Goal: Task Accomplishment & Management: Complete application form

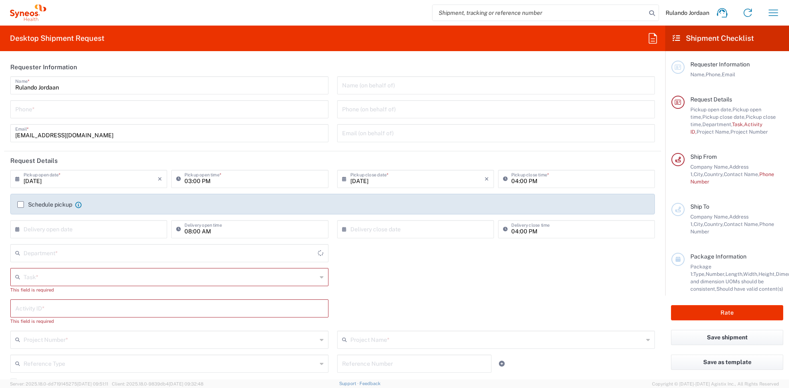
type input "4510"
type input "Free State"
type input "[GEOGRAPHIC_DATA]"
type input "Syneos Health [GEOGRAPHIC_DATA] (Pty) Limited"
click at [71, 111] on input "tel" at bounding box center [169, 109] width 308 height 14
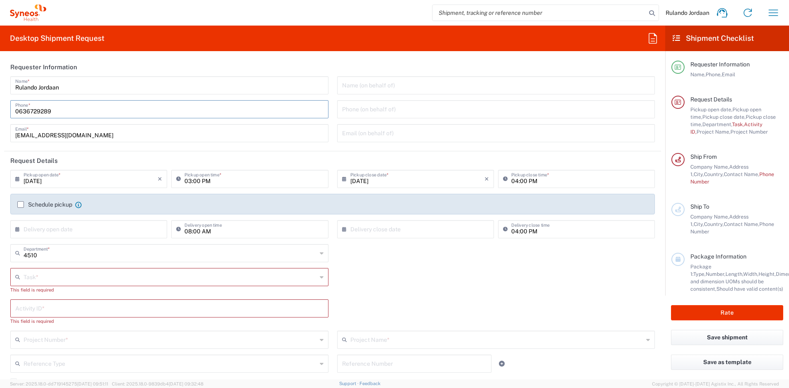
type input "0636729289"
click at [383, 275] on div "Task * Break/Fix Inventory Transfer New Hire Other Refresh This field is requir…" at bounding box center [332, 283] width 653 height 31
click at [59, 273] on input "text" at bounding box center [170, 277] width 293 height 14
type input "Laptop Collection"
click at [396, 300] on div "Activity ID * This field is required" at bounding box center [332, 315] width 653 height 31
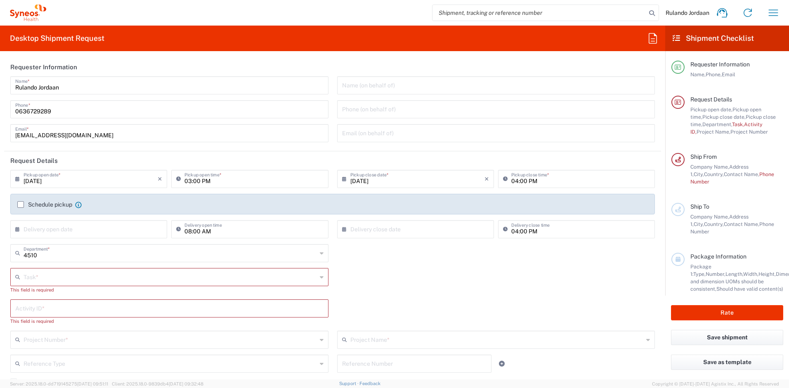
click at [22, 202] on label "Schedule pickup" at bounding box center [44, 204] width 55 height 7
click at [21, 205] on input "Schedule pickup" at bounding box center [21, 205] width 0 height 0
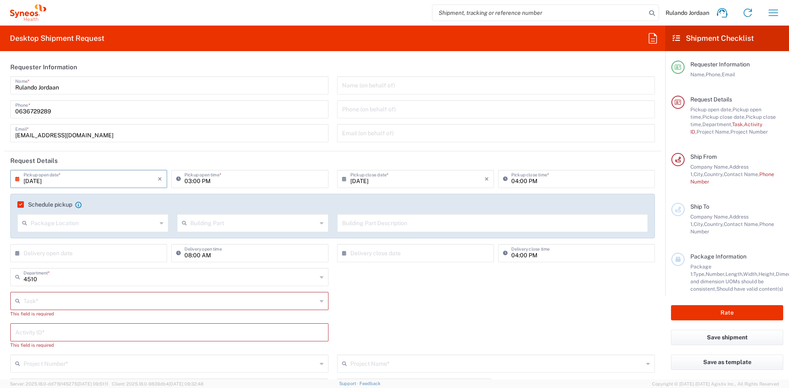
click at [53, 181] on input "[DATE]" at bounding box center [91, 178] width 134 height 14
click at [68, 242] on span "15" at bounding box center [66, 242] width 12 height 12
type input "[DATE]"
drag, startPoint x: 196, startPoint y: 180, endPoint x: 189, endPoint y: 180, distance: 7.4
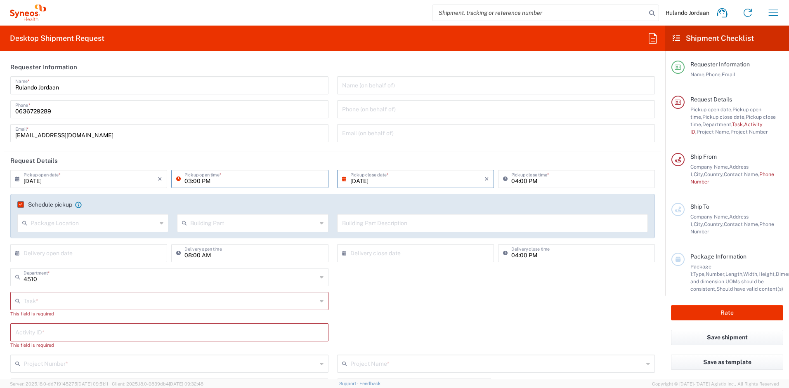
click at [189, 180] on input "03:00 PM" at bounding box center [253, 178] width 139 height 14
click at [208, 179] on input "11:00 PM" at bounding box center [253, 178] width 139 height 14
type input "11:00 AM"
click at [430, 296] on div "Task * No Results Found This field is required" at bounding box center [332, 307] width 653 height 31
click at [85, 225] on input "text" at bounding box center [94, 222] width 126 height 14
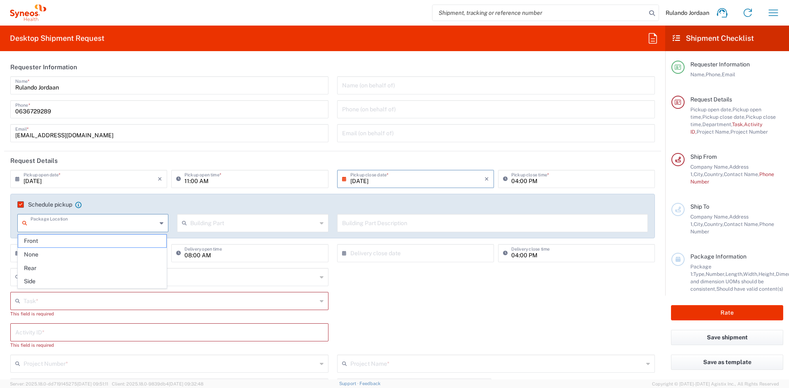
click at [54, 244] on span "Front" at bounding box center [92, 241] width 148 height 13
type input "Front"
click at [225, 232] on div "Building Part" at bounding box center [252, 223] width 151 height 18
click at [226, 226] on input "text" at bounding box center [253, 222] width 126 height 14
click at [208, 238] on span "Apartment" at bounding box center [251, 241] width 148 height 13
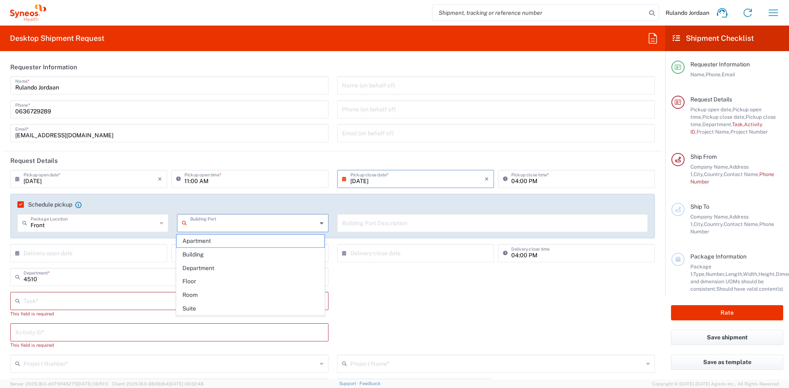
type input "Apartment"
click at [388, 223] on input "text" at bounding box center [492, 222] width 301 height 14
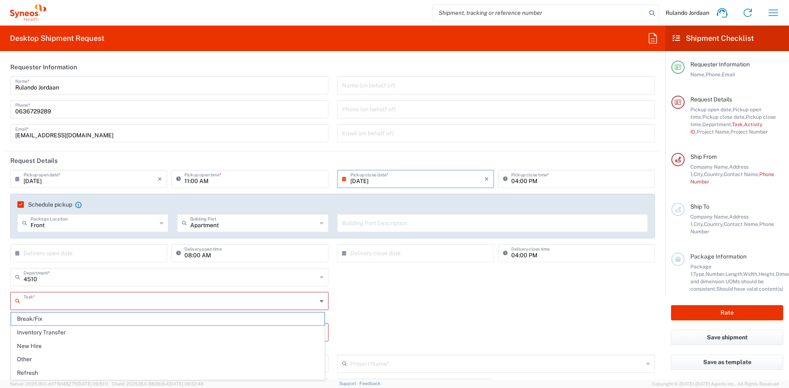
click at [44, 301] on input "text" at bounding box center [170, 300] width 293 height 14
click at [43, 319] on span "Break/Fix" at bounding box center [167, 319] width 313 height 13
type input "Break/Fix"
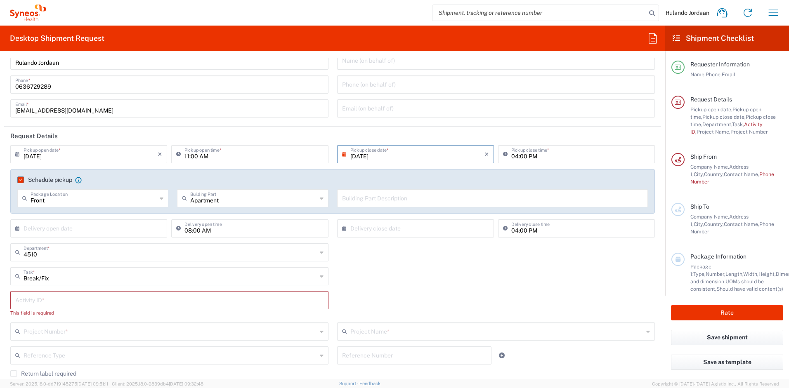
scroll to position [67, 0]
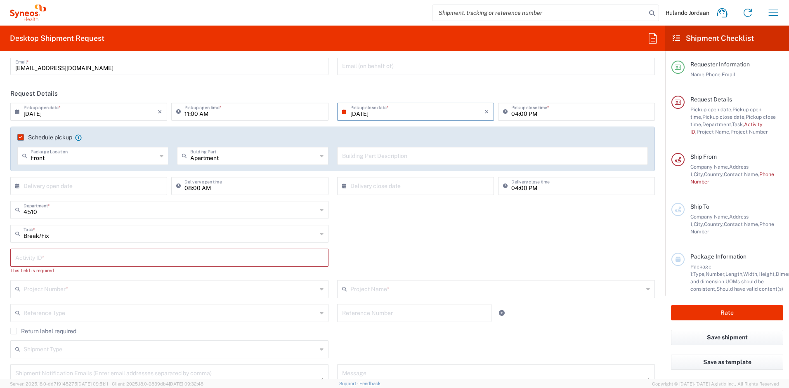
click at [43, 260] on input "text" at bounding box center [169, 257] width 308 height 14
type input "Laptop Collection"
click at [52, 274] on input "text" at bounding box center [170, 281] width 293 height 14
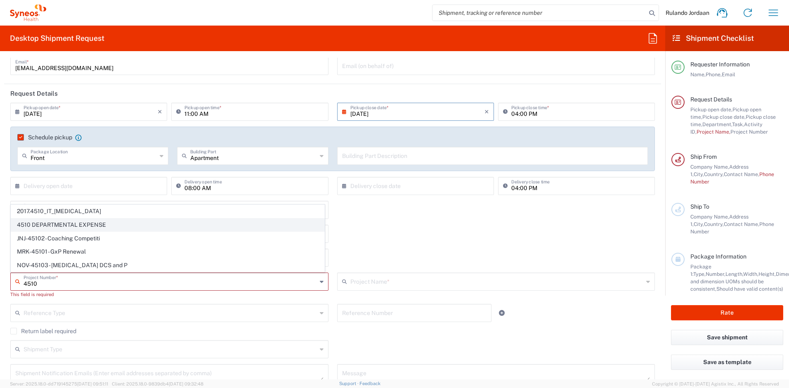
click at [85, 220] on span "4510 DEPARTMENTAL EXPENSE" at bounding box center [167, 225] width 313 height 13
type input "4510 DEPARTMENTAL EXPENSE"
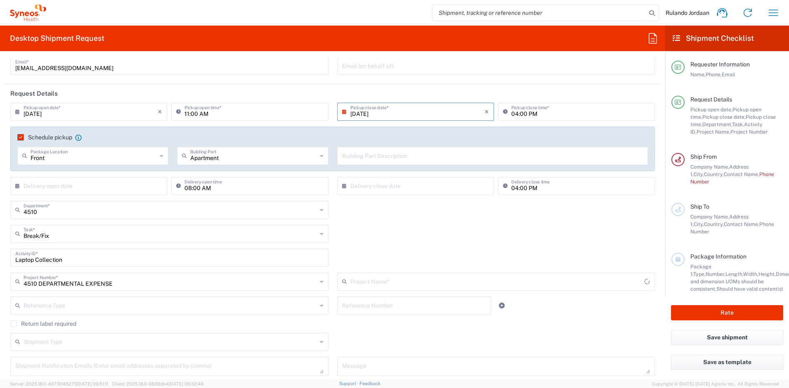
type input "4510 DEPARTMENTAL EXPENSE"
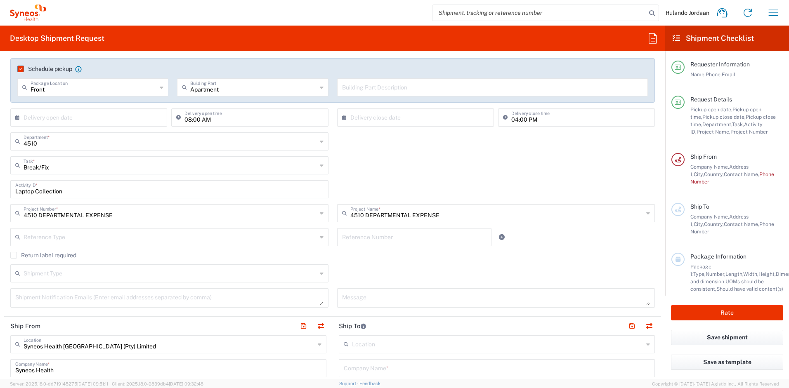
scroll to position [0, 0]
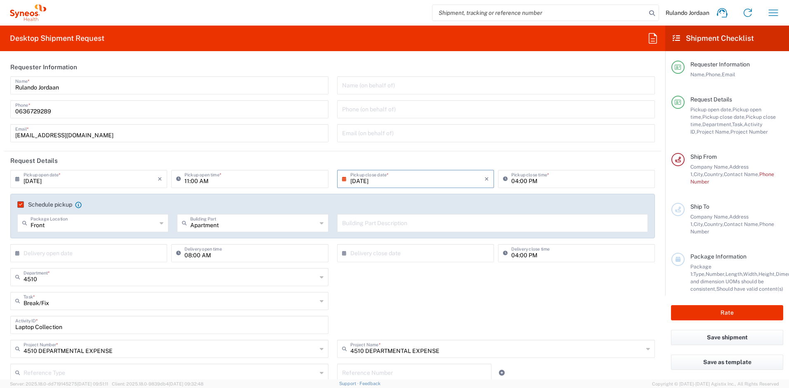
click at [297, 225] on input "Apartment" at bounding box center [253, 222] width 126 height 14
click at [208, 253] on span "Building" at bounding box center [251, 254] width 148 height 13
type input "Building"
click at [359, 232] on div "Building Part Description" at bounding box center [492, 223] width 311 height 18
click at [356, 223] on input "text" at bounding box center [492, 222] width 301 height 14
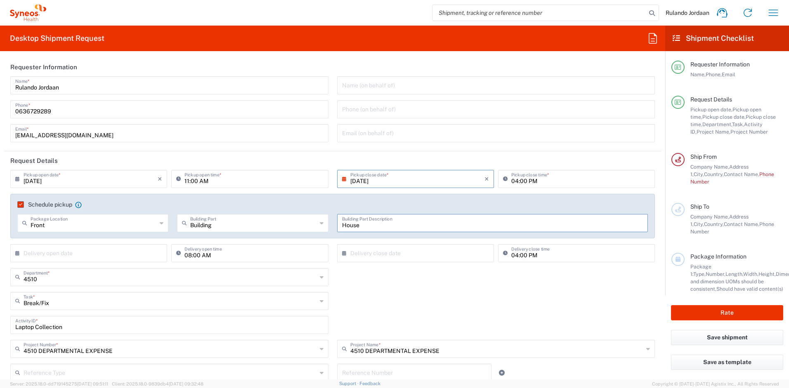
type input "House"
click at [438, 307] on div "Break/Fix Task * Break/Fix Inventory Transfer New Hire Other Refresh" at bounding box center [332, 304] width 653 height 24
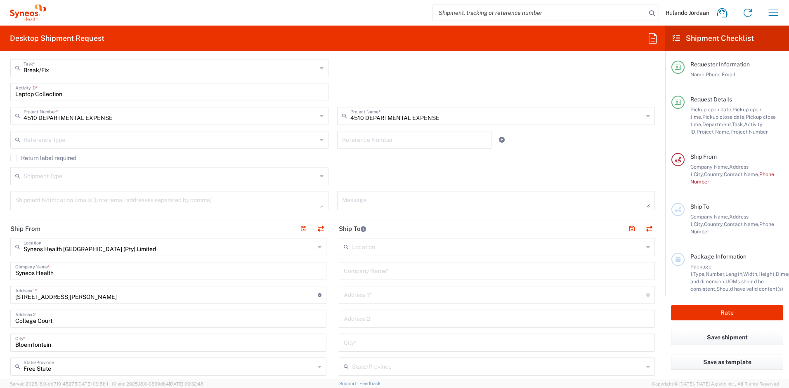
scroll to position [293, 0]
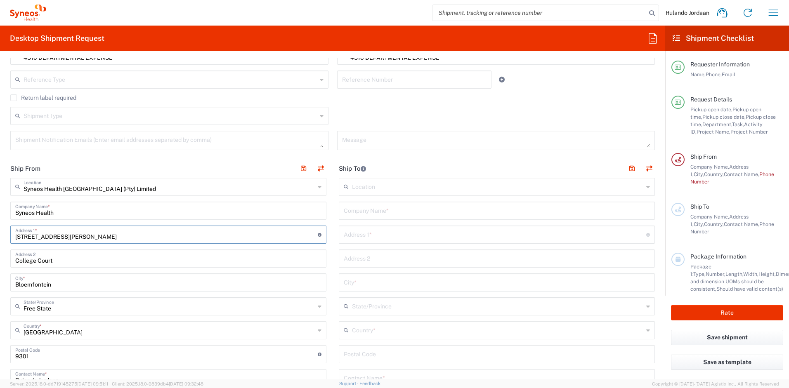
drag, startPoint x: 97, startPoint y: 237, endPoint x: 16, endPoint y: 229, distance: 81.7
click at [16, 229] on input "[STREET_ADDRESS][PERSON_NAME]" at bounding box center [166, 234] width 303 height 14
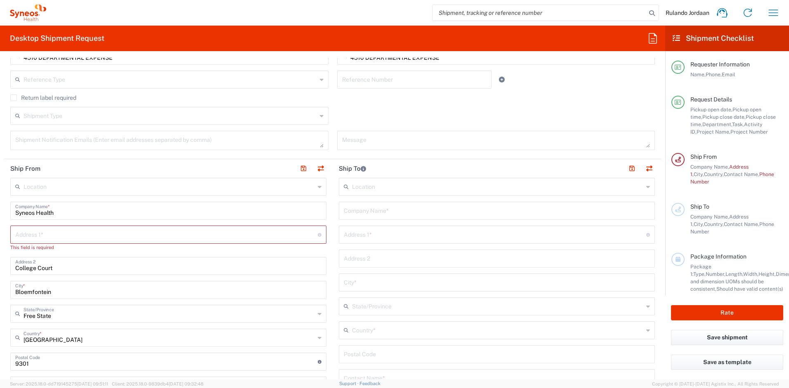
drag, startPoint x: 65, startPoint y: 272, endPoint x: 50, endPoint y: 270, distance: 15.4
click at [50, 270] on div "College Court Address 2" at bounding box center [168, 266] width 316 height 18
drag, startPoint x: 58, startPoint y: 268, endPoint x: -3, endPoint y: 259, distance: 61.8
click at [0, 259] on html "Rulando Jordaan Home Shipment estimator Shipment tracking Desktop shipment requ…" at bounding box center [394, 194] width 789 height 388
click at [41, 236] on input "text" at bounding box center [166, 234] width 303 height 14
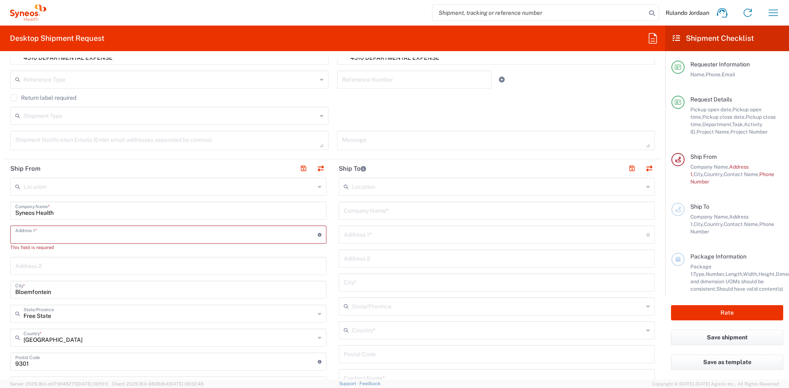
paste input "[STREET_ADDRESS][PERSON_NAME]"
type input "[STREET_ADDRESS][PERSON_NAME]"
click at [31, 261] on input "text" at bounding box center [168, 258] width 306 height 14
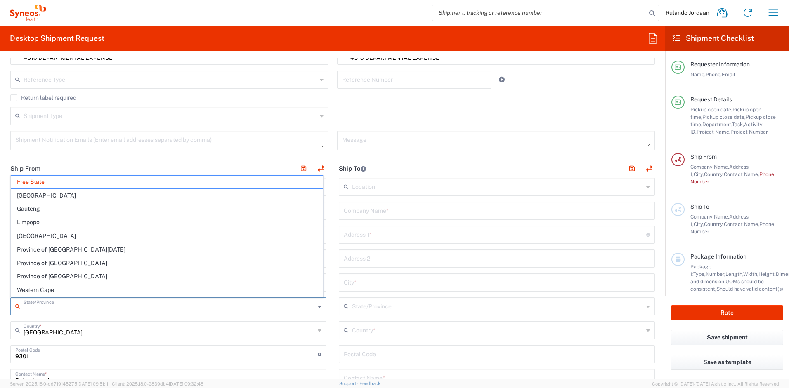
drag, startPoint x: 57, startPoint y: 310, endPoint x: 31, endPoint y: 303, distance: 27.2
click at [31, 303] on input "text" at bounding box center [169, 306] width 291 height 14
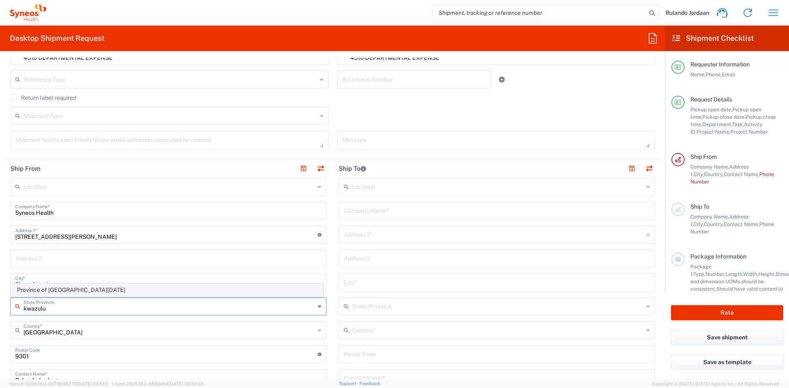
click at [79, 284] on span "Province of [GEOGRAPHIC_DATA][DATE]" at bounding box center [167, 290] width 312 height 13
type input "Province of [GEOGRAPHIC_DATA][DATE]"
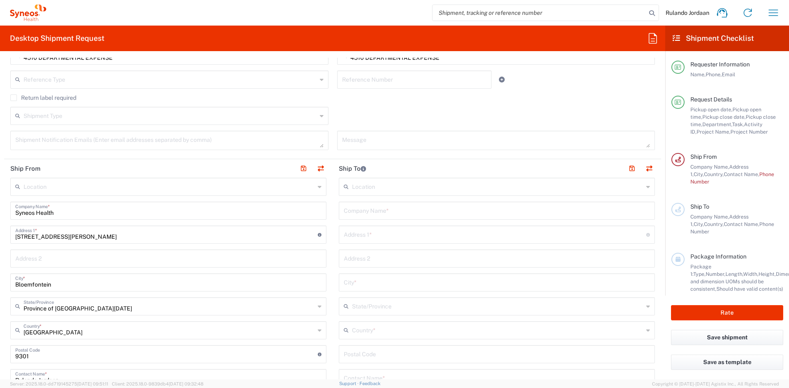
click at [50, 279] on input "Bloemfontein" at bounding box center [168, 282] width 306 height 14
drag, startPoint x: 65, startPoint y: 284, endPoint x: -65, endPoint y: 286, distance: 129.6
click at [0, 286] on html "Rulando Jordaan Home Shipment estimator Shipment tracking Desktop shipment requ…" at bounding box center [394, 194] width 789 height 388
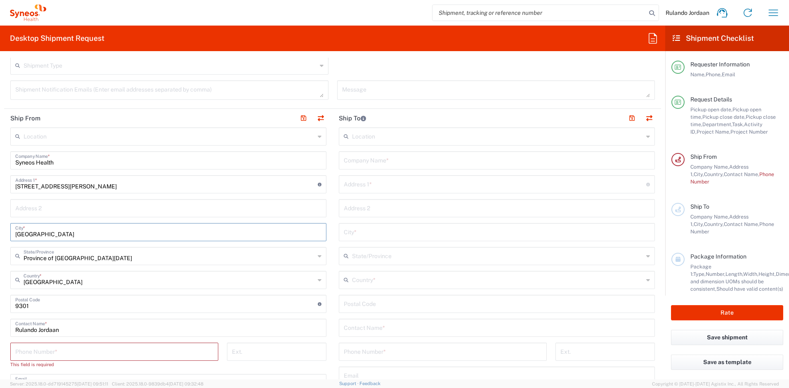
scroll to position [349, 0]
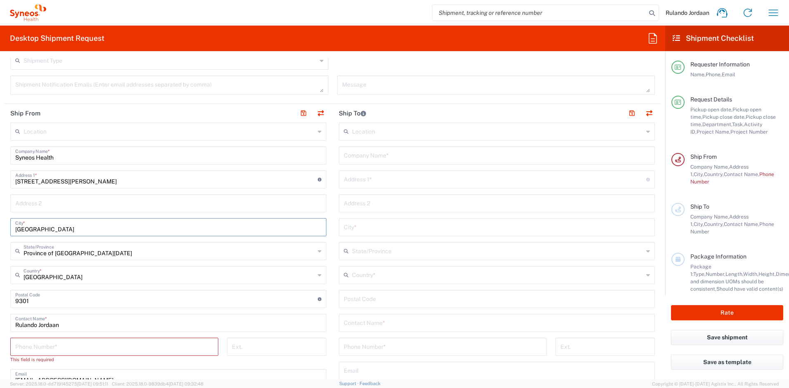
type input "[GEOGRAPHIC_DATA]"
drag, startPoint x: 32, startPoint y: 301, endPoint x: -7, endPoint y: 297, distance: 39.5
click at [0, 297] on html "Rulando Jordaan Home Shipment estimator Shipment tracking Desktop shipment requ…" at bounding box center [394, 194] width 789 height 388
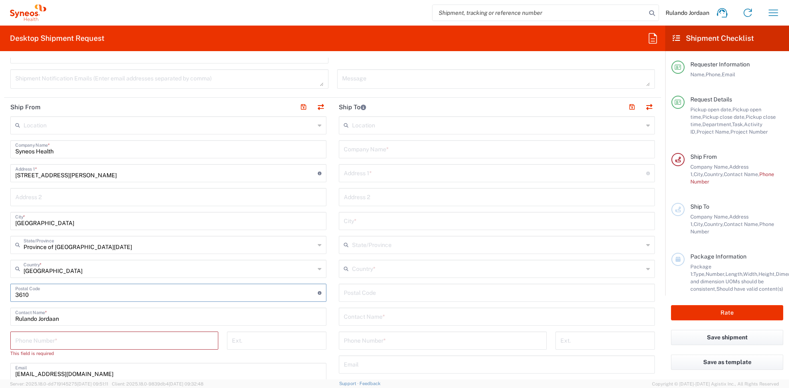
scroll to position [364, 0]
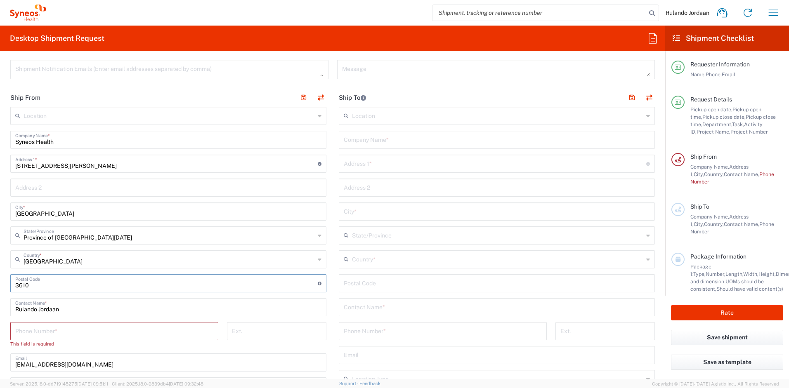
type input "3610"
click at [76, 310] on input "Rulando Jordaan" at bounding box center [168, 307] width 306 height 14
drag, startPoint x: 69, startPoint y: 310, endPoint x: -18, endPoint y: 308, distance: 86.7
click at [0, 308] on html "Rulando Jordaan Home Shipment estimator Shipment tracking Desktop shipment requ…" at bounding box center [394, 194] width 789 height 388
click at [35, 309] on input "[PERSON_NAME]" at bounding box center [168, 307] width 306 height 14
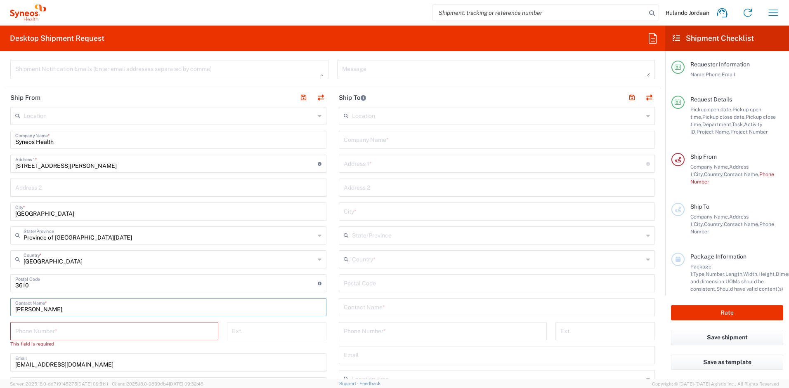
type input "[PERSON_NAME]"
click at [43, 328] on input "tel" at bounding box center [114, 331] width 198 height 14
paste input "0674116277"
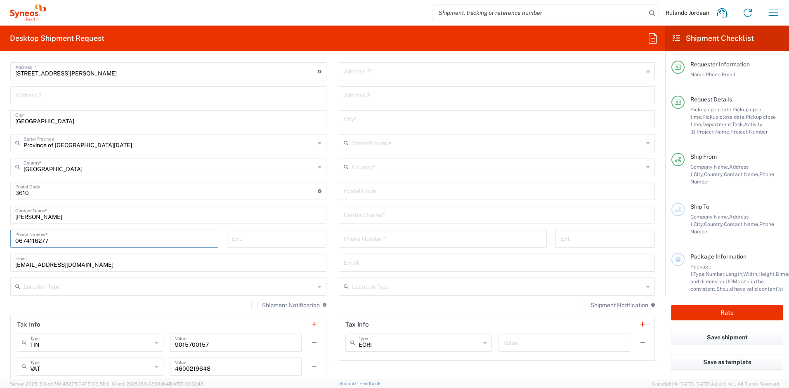
scroll to position [457, 0]
type input "0674116277"
drag, startPoint x: 105, startPoint y: 259, endPoint x: 31, endPoint y: 257, distance: 73.9
click at [32, 257] on input "[EMAIL_ADDRESS][DOMAIN_NAME]" at bounding box center [168, 262] width 306 height 14
paste input "[EMAIL_ADDRESS][DOMAIN_NAME]"
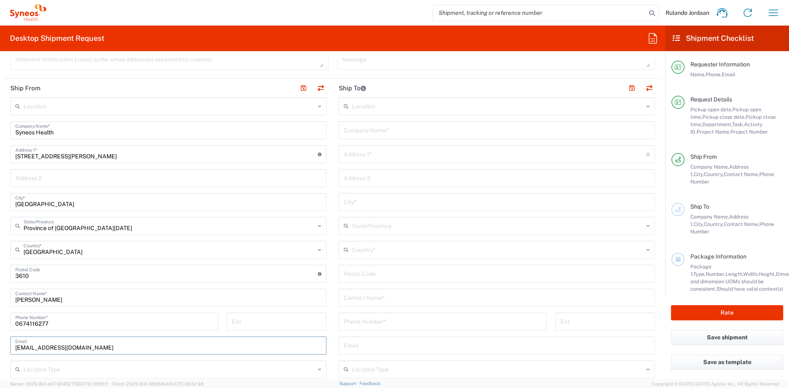
scroll to position [374, 0]
type input "[EMAIL_ADDRESS][DOMAIN_NAME]"
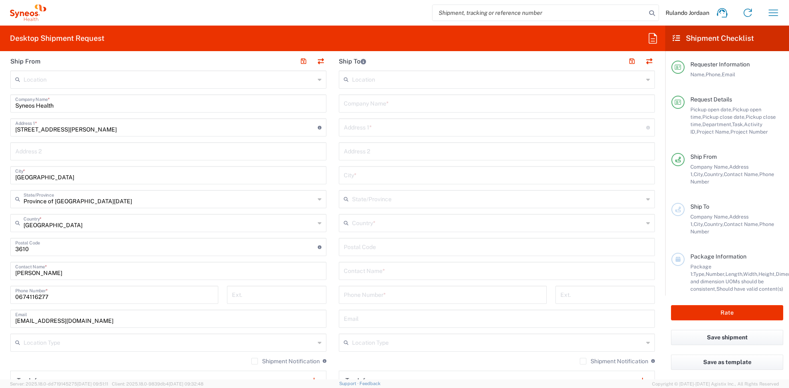
scroll to position [341, 0]
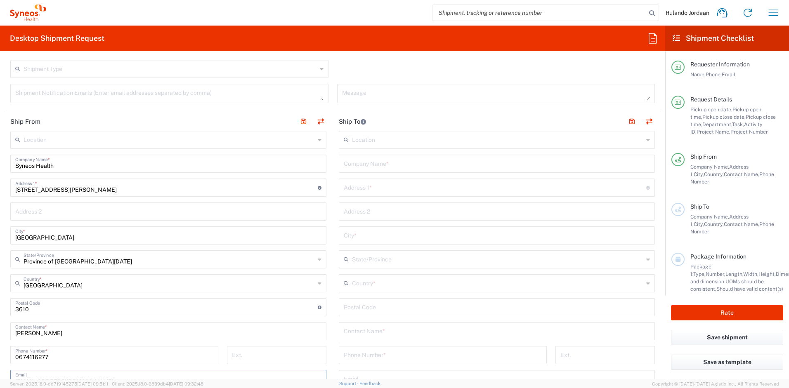
click at [375, 166] on input "text" at bounding box center [497, 163] width 306 height 14
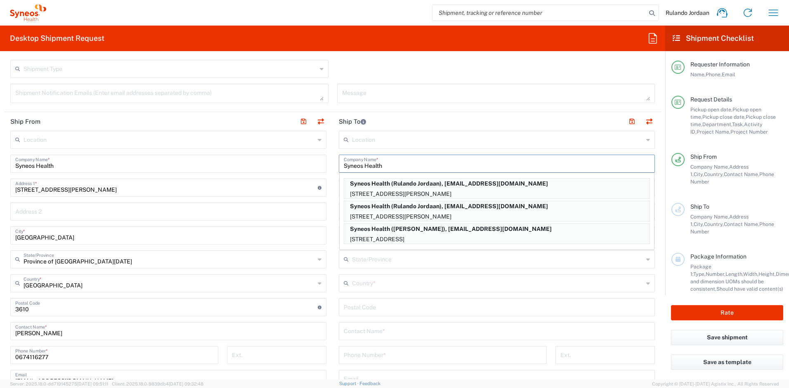
type input "Syneos Health"
click at [329, 196] on main "Location [PERSON_NAME] LLC-[GEOGRAPHIC_DATA] [GEOGRAPHIC_DATA] [GEOGRAPHIC_DATA…" at bounding box center [168, 316] width 329 height 371
click at [326, 231] on main "Location [PERSON_NAME] LLC-[GEOGRAPHIC_DATA] [GEOGRAPHIC_DATA] [GEOGRAPHIC_DATA…" at bounding box center [168, 316] width 329 height 371
click at [333, 128] on header "Ship To" at bounding box center [497, 121] width 329 height 19
click at [357, 291] on div "Country *" at bounding box center [497, 283] width 316 height 18
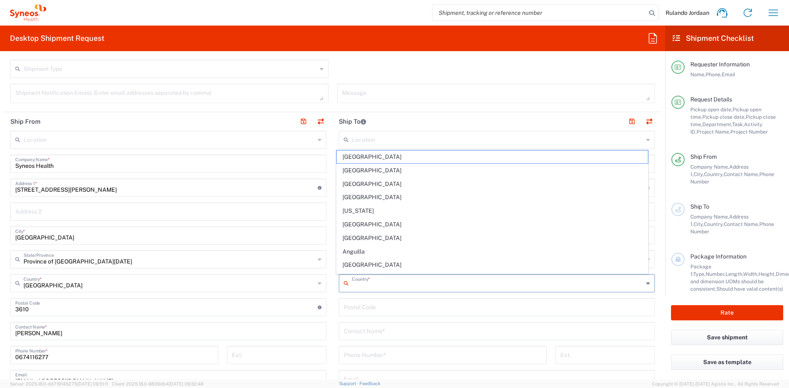
click at [327, 208] on main "Location [PERSON_NAME] LLC-[GEOGRAPHIC_DATA] [GEOGRAPHIC_DATA] [GEOGRAPHIC_DATA…" at bounding box center [168, 316] width 329 height 371
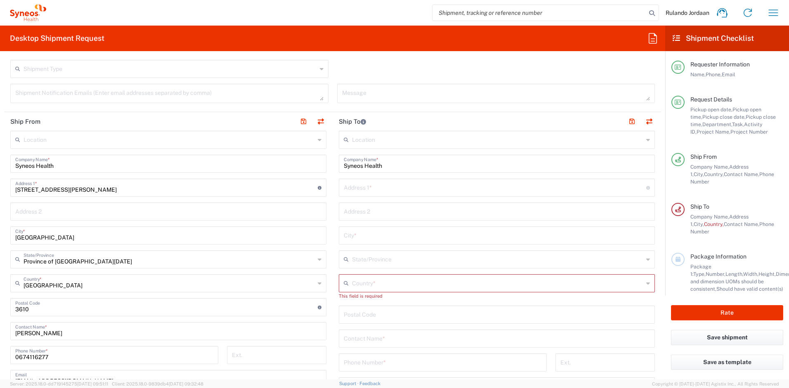
click at [368, 194] on div "Address 1 * For cross streets use street names with '&' or 'and' in between. Fo…" at bounding box center [497, 188] width 316 height 18
type input "[STREET_ADDRESS][PERSON_NAME]"
click at [362, 207] on input "text" at bounding box center [497, 211] width 306 height 14
type input "[GEOGRAPHIC_DATA]"
click at [378, 228] on input "text" at bounding box center [497, 235] width 306 height 14
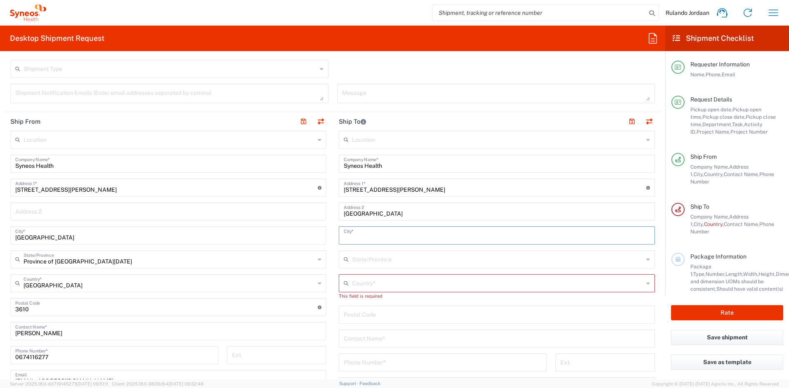
click at [348, 289] on icon at bounding box center [348, 283] width 8 height 13
click at [349, 275] on span "[GEOGRAPHIC_DATA]" at bounding box center [493, 274] width 312 height 13
type input "[GEOGRAPHIC_DATA]"
click at [356, 241] on input "text" at bounding box center [497, 235] width 306 height 14
type input "Bloemfontein"
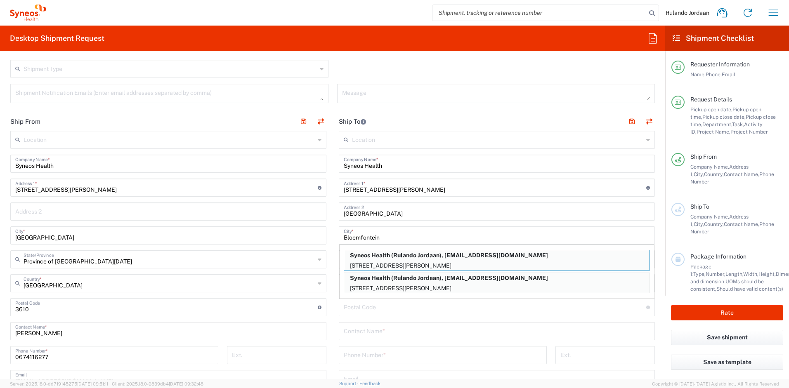
click at [353, 253] on p "Syneos Health (Rulando Jordaan), [EMAIL_ADDRESS][DOMAIN_NAME]" at bounding box center [496, 256] width 305 height 10
type input "[STREET_ADDRESS][PERSON_NAME]"
type input "College Court"
type input "Free State"
type input "[GEOGRAPHIC_DATA]"
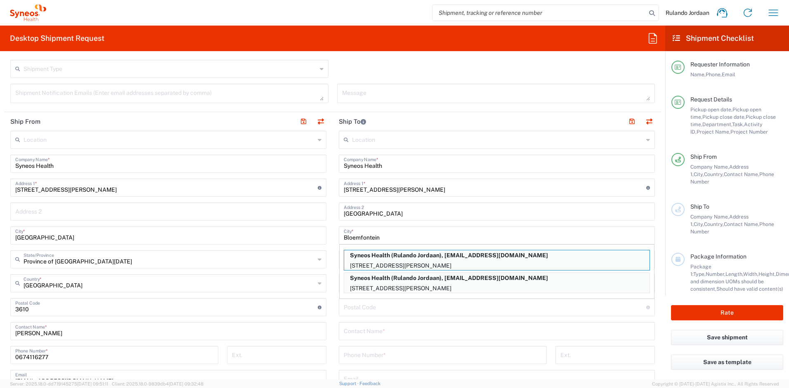
type input "9301"
type input "Rulando Jordaan"
type input "[EMAIL_ADDRESS][DOMAIN_NAME]"
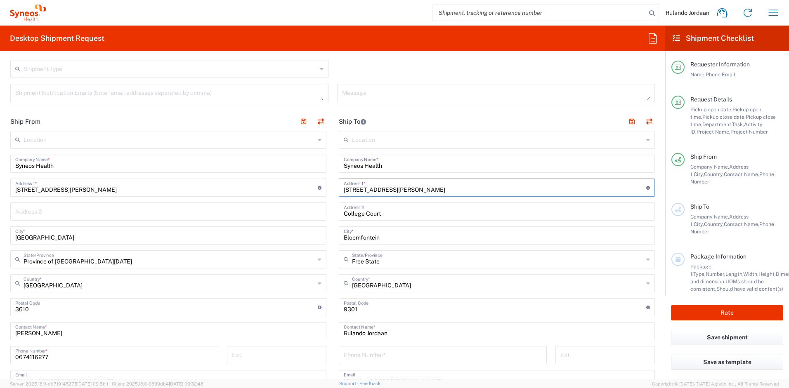
drag, startPoint x: 407, startPoint y: 189, endPoint x: 302, endPoint y: 186, distance: 105.7
click at [302, 186] on div "Ship From Location [PERSON_NAME] LLC-[GEOGRAPHIC_DATA] [GEOGRAPHIC_DATA] [GEOGR…" at bounding box center [332, 308] width 657 height 393
type input "[STREET_ADDRESS][PERSON_NAME]"
drag, startPoint x: 381, startPoint y: 214, endPoint x: 310, endPoint y: 212, distance: 71.0
click at [309, 211] on div "Ship From Location [PERSON_NAME] LLC-[GEOGRAPHIC_DATA] [GEOGRAPHIC_DATA] [GEOGR…" at bounding box center [332, 308] width 657 height 393
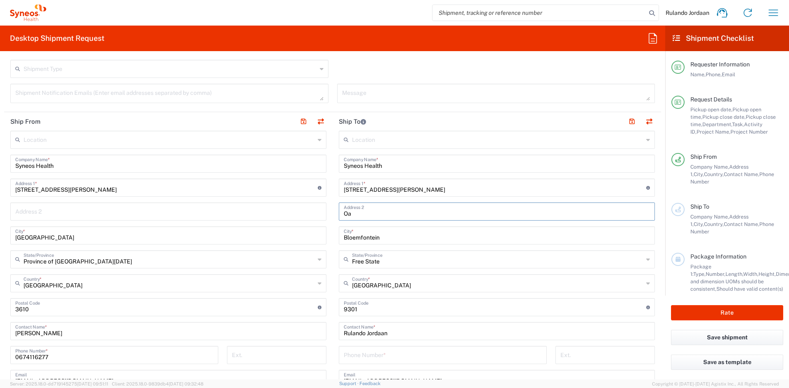
type input "O"
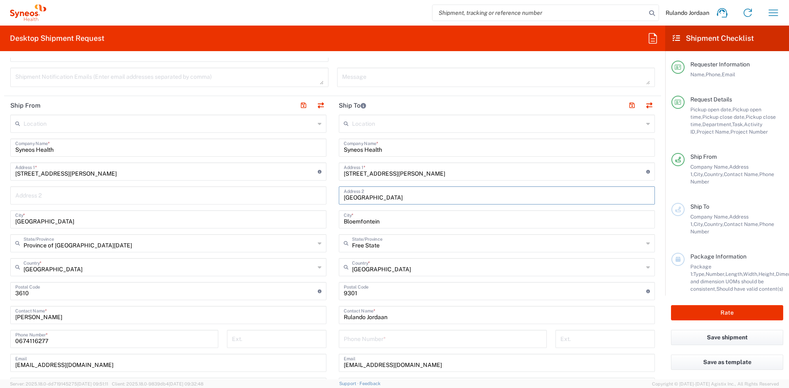
type input "[GEOGRAPHIC_DATA]"
click at [378, 336] on input "tel" at bounding box center [443, 338] width 198 height 14
type input "0636729289"
click at [328, 202] on main "Location [PERSON_NAME] LLC-[GEOGRAPHIC_DATA] [GEOGRAPHIC_DATA] [GEOGRAPHIC_DATA…" at bounding box center [168, 300] width 329 height 371
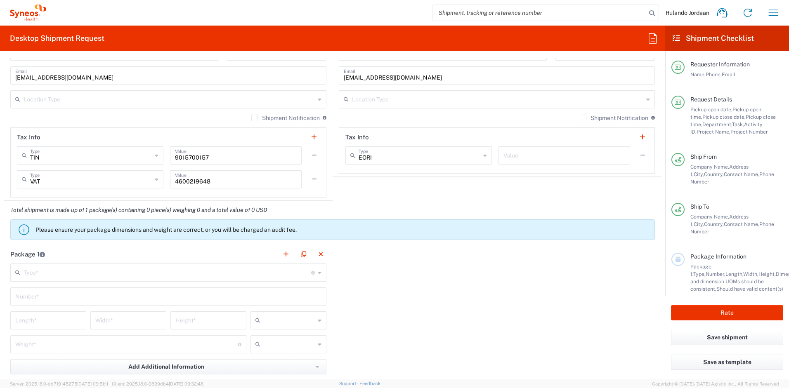
scroll to position [653, 0]
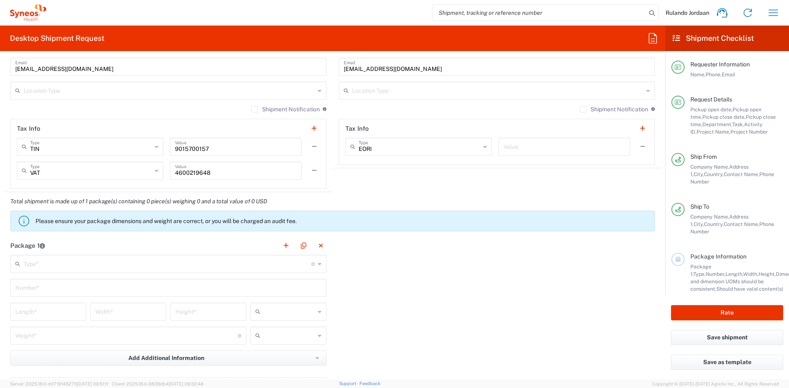
click at [49, 274] on main "Type * Material used to package goods Envelope Large Box Medium Box Pallet(s) O…" at bounding box center [168, 334] width 329 height 159
click at [46, 269] on input "text" at bounding box center [168, 263] width 288 height 14
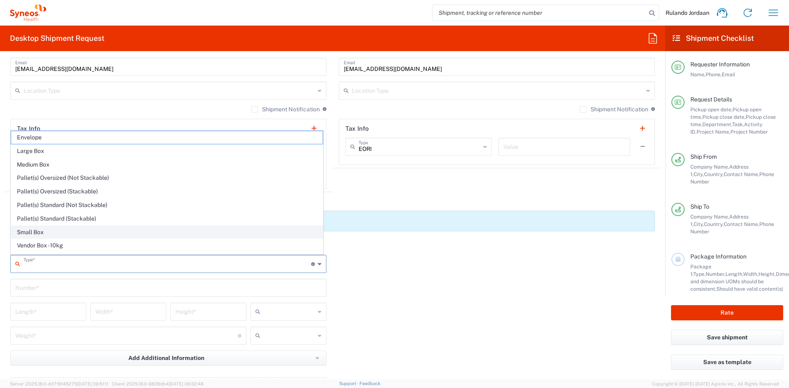
scroll to position [25, 0]
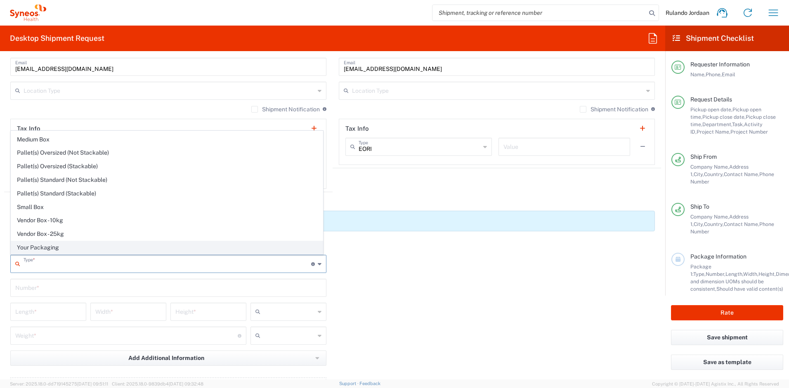
click at [27, 242] on span "Your Packaging" at bounding box center [167, 247] width 312 height 13
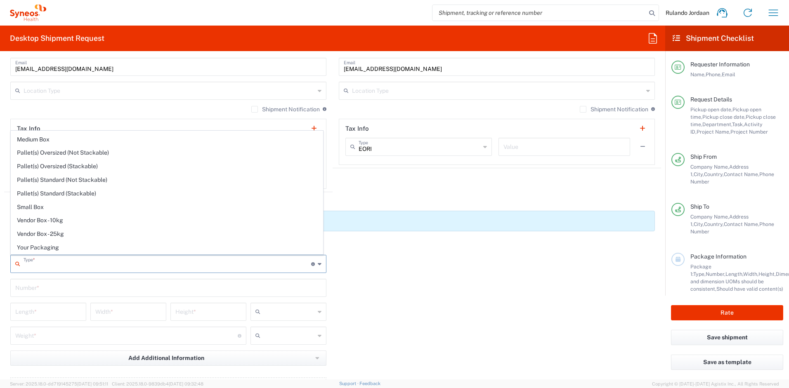
type input "Your Packaging"
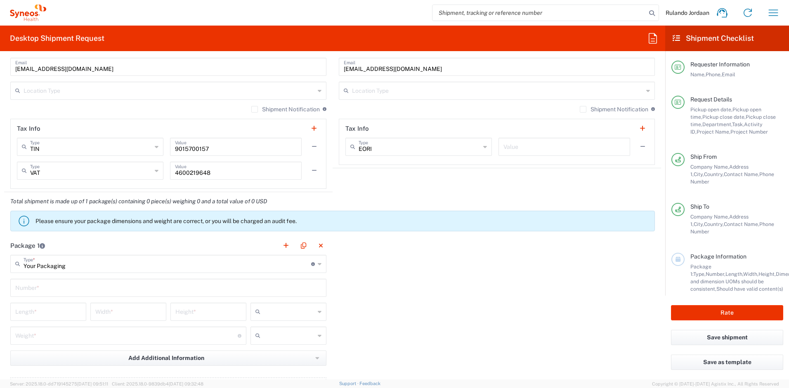
click at [34, 283] on input "text" at bounding box center [168, 287] width 306 height 14
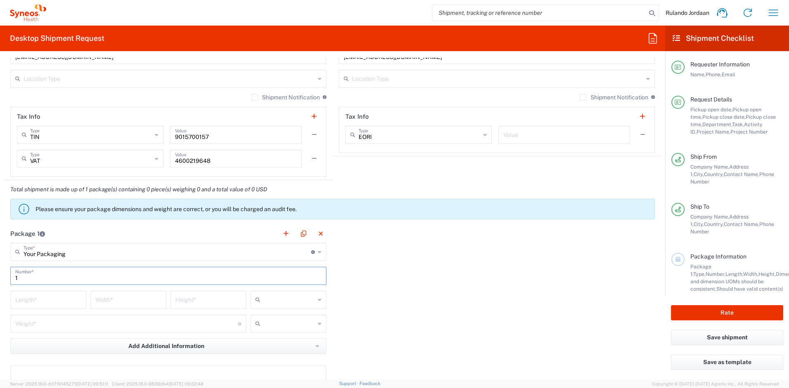
scroll to position [665, 0]
type input "1"
click at [279, 295] on input "text" at bounding box center [289, 299] width 51 height 13
click at [270, 317] on span "cm" at bounding box center [285, 317] width 73 height 13
type input "cm"
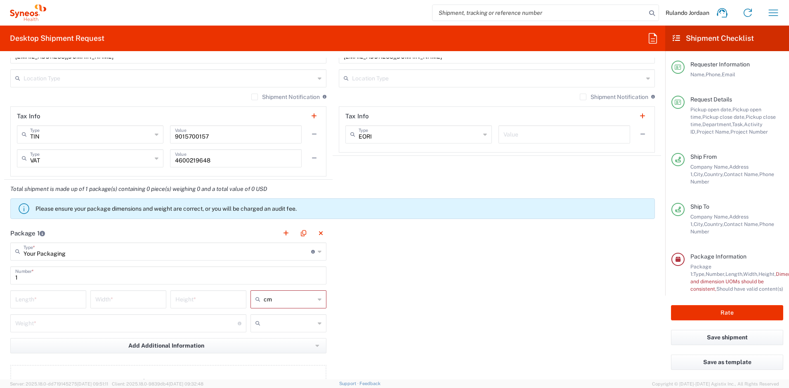
click at [270, 320] on input "text" at bounding box center [289, 323] width 51 height 13
click at [262, 343] on span "kgs" at bounding box center [285, 341] width 73 height 13
type input "kgs"
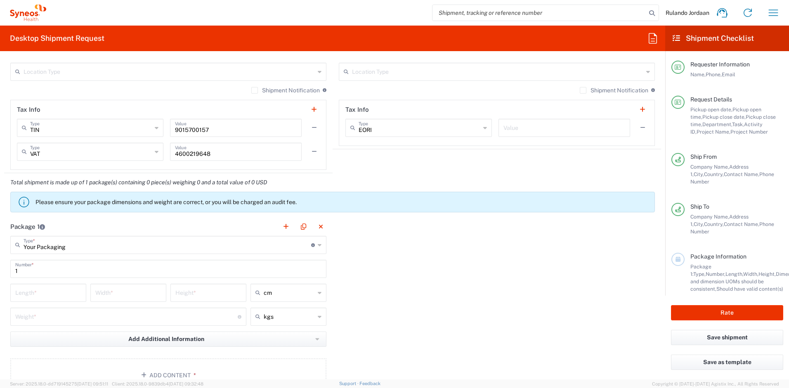
scroll to position [681, 0]
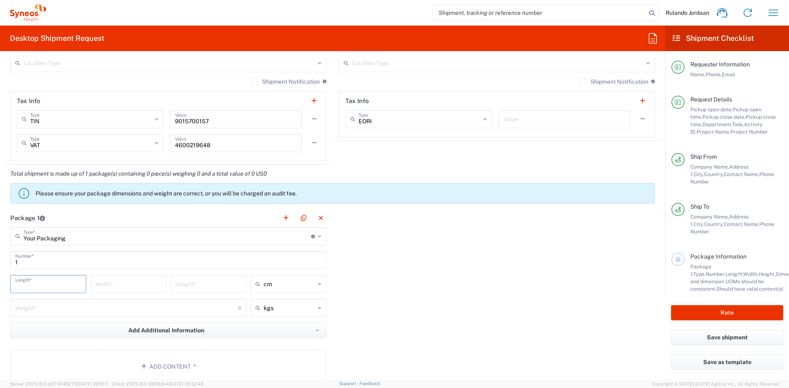
click at [43, 281] on input "number" at bounding box center [48, 284] width 66 height 14
type input "44"
type input "44.4"
click at [152, 288] on input "number" at bounding box center [128, 284] width 66 height 14
type input "8"
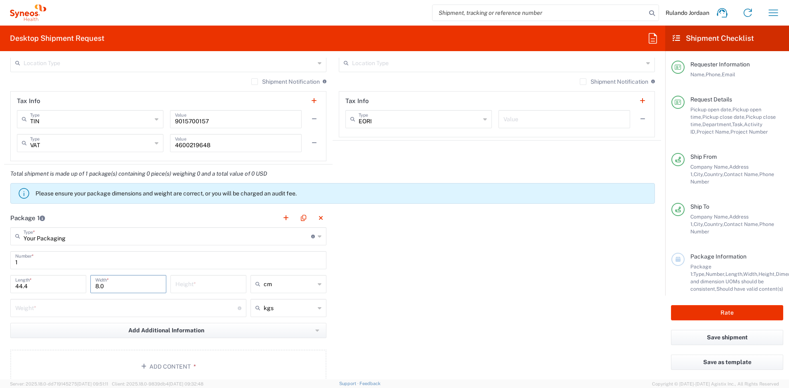
type input "8.0"
click at [191, 291] on input "number" at bounding box center [208, 284] width 66 height 14
type input "29"
type input "29.5"
click at [145, 310] on input "number" at bounding box center [126, 307] width 222 height 14
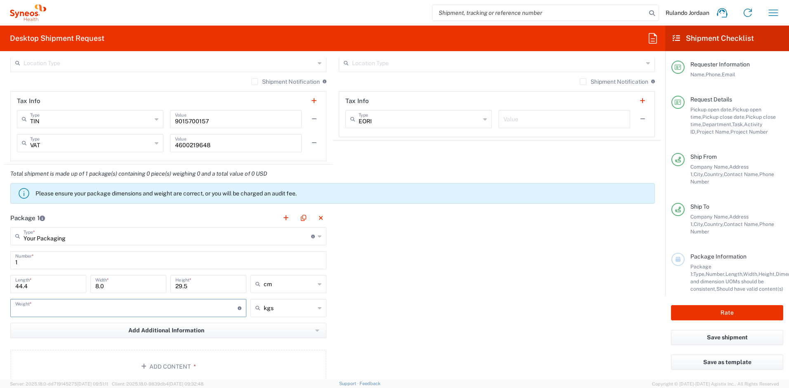
type input "1"
type input "1.46"
click at [101, 356] on button "Add Content *" at bounding box center [168, 367] width 316 height 34
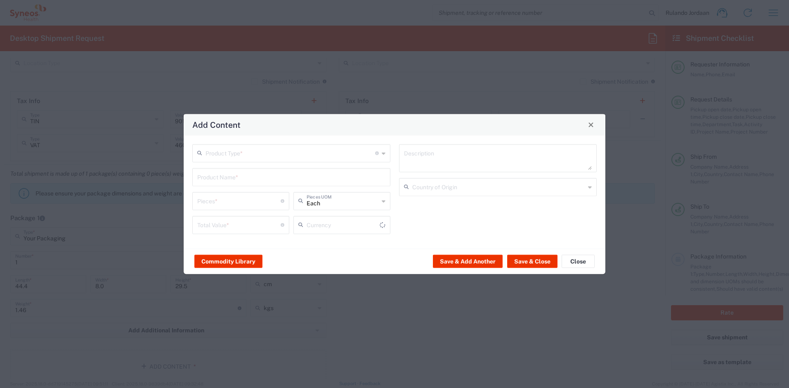
type input "US Dollar"
click at [227, 153] on input "text" at bounding box center [291, 152] width 170 height 14
click at [224, 181] on span "General Commodity" at bounding box center [291, 184] width 196 height 13
type input "General Commodity"
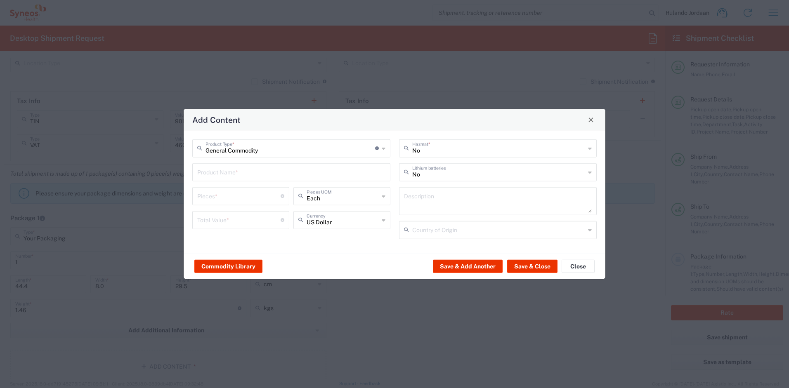
click at [223, 175] on input "text" at bounding box center [291, 171] width 188 height 14
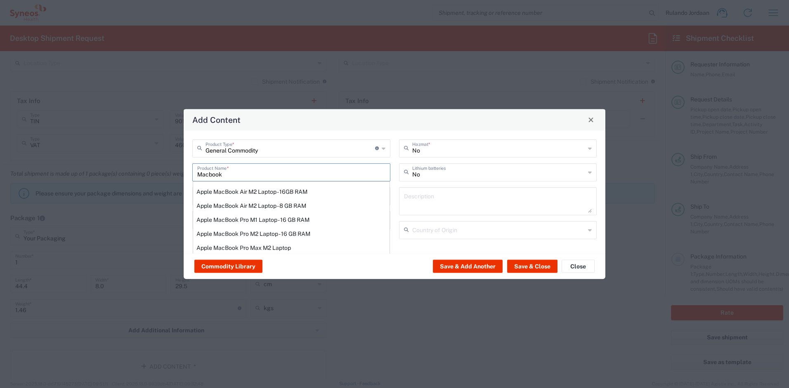
click at [248, 192] on div "Apple MacBook Air M2 Laptop - 16GB RAM" at bounding box center [291, 191] width 196 height 14
type input "Apple MacBook Air M2 Laptop - 16GB RAM"
type input "1"
type textarea "M2 - 8-core CPU - 8-core GPU - 16 GB RAM - 512 GB SSD"
type input "[GEOGRAPHIC_DATA]"
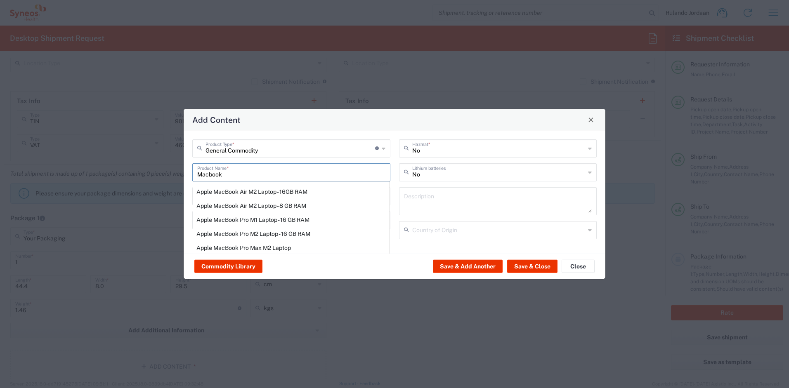
type input "Yes"
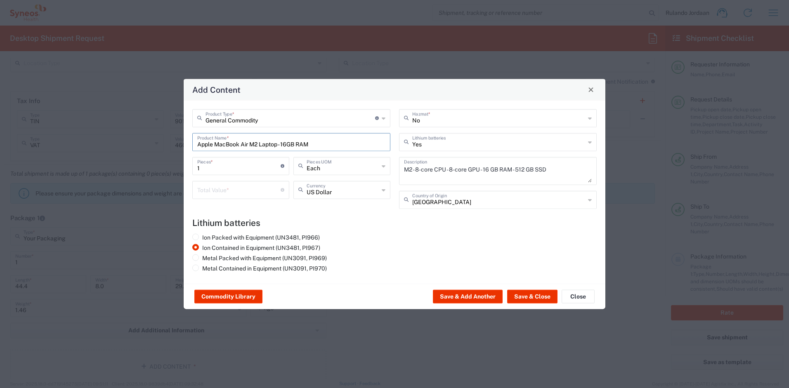
click at [251, 147] on input "Apple MacBook Air M2 Laptop - 16GB RAM" at bounding box center [291, 141] width 188 height 14
drag, startPoint x: 323, startPoint y: 143, endPoint x: 159, endPoint y: 126, distance: 164.7
click at [159, 126] on div "Add Content General Commodity Product Type * Document: Paper document generated…" at bounding box center [394, 194] width 789 height 388
type input "Macbook M2 Air"
drag, startPoint x: 375, startPoint y: 262, endPoint x: 367, endPoint y: 257, distance: 9.5
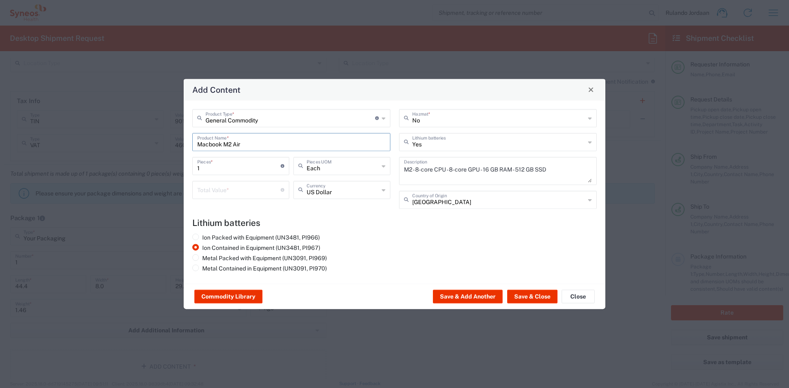
click at [375, 262] on div "Ion Packed with Equipment (UN3481, PI966) Ion Contained in Equipment (UN3481, P…" at bounding box center [291, 254] width 207 height 41
click at [567, 300] on button "Close" at bounding box center [578, 296] width 33 height 13
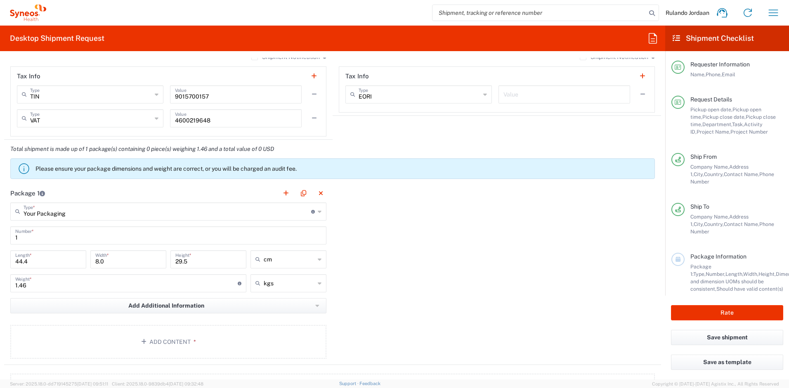
scroll to position [751, 0]
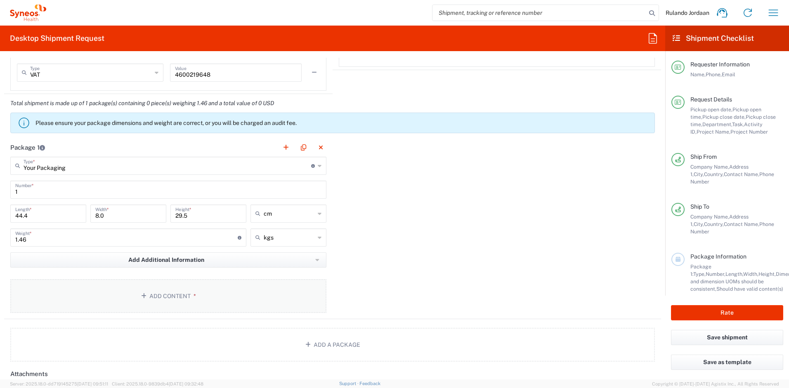
click at [156, 297] on button "Add Content *" at bounding box center [168, 296] width 316 height 34
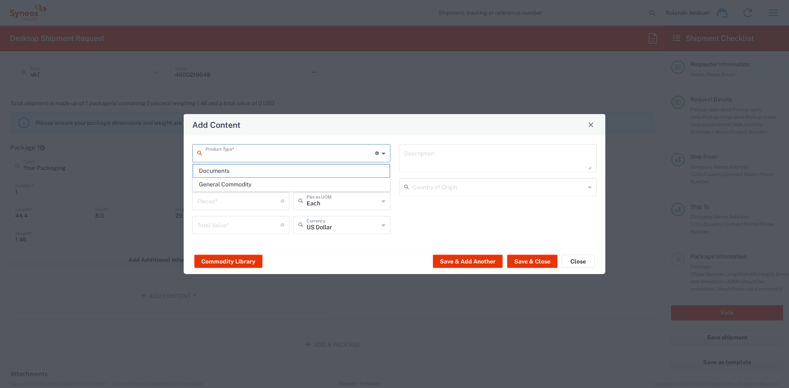
click at [267, 153] on input "text" at bounding box center [291, 152] width 170 height 14
click at [238, 180] on span "General Commodity" at bounding box center [291, 184] width 196 height 13
type input "General Commodity"
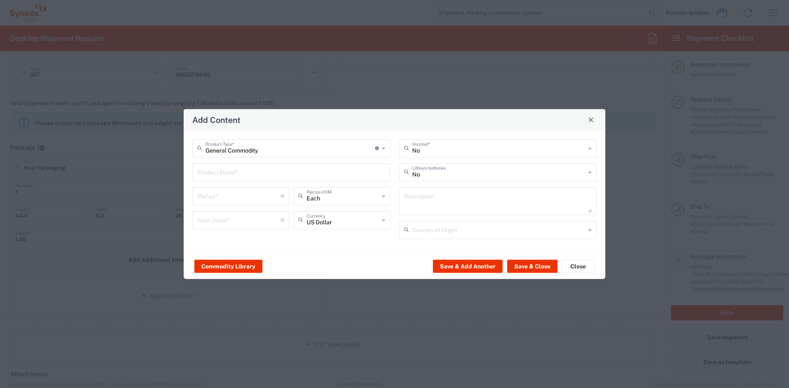
click at [237, 168] on input "text" at bounding box center [291, 171] width 188 height 14
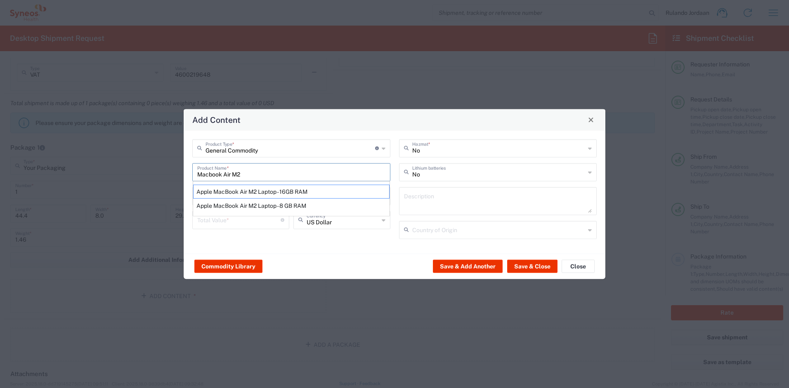
click at [247, 194] on div "Apple MacBook Air M2 Laptop - 16GB RAM" at bounding box center [291, 191] width 196 height 14
type input "Apple MacBook Air M2 Laptop - 16GB RAM"
type input "1"
type textarea "M2 - 8-core CPU - 8-core GPU - 16 GB RAM - 512 GB SSD"
type input "[GEOGRAPHIC_DATA]"
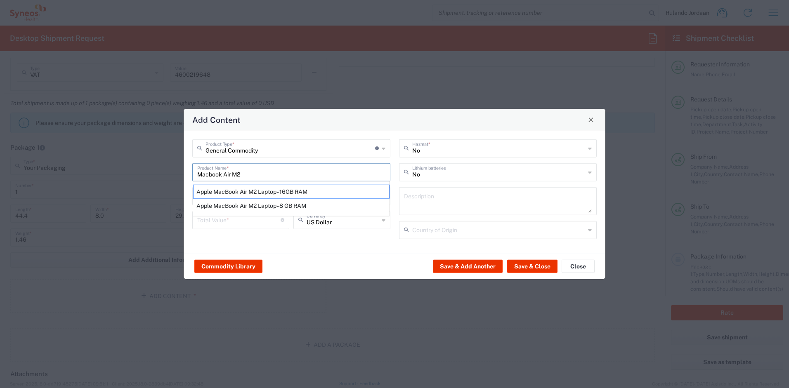
type input "Yes"
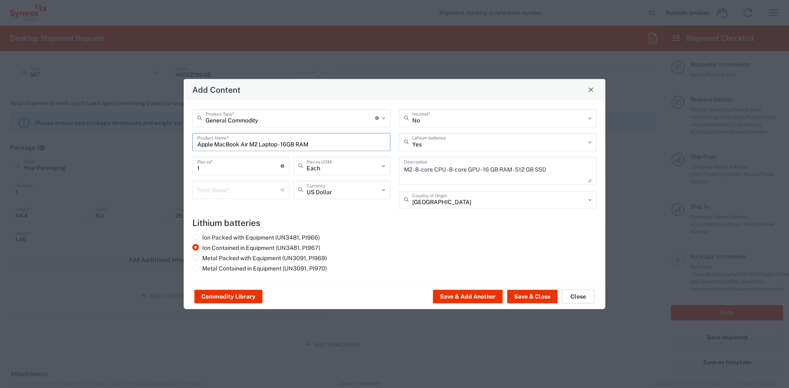
click at [575, 299] on button "Close" at bounding box center [578, 296] width 33 height 13
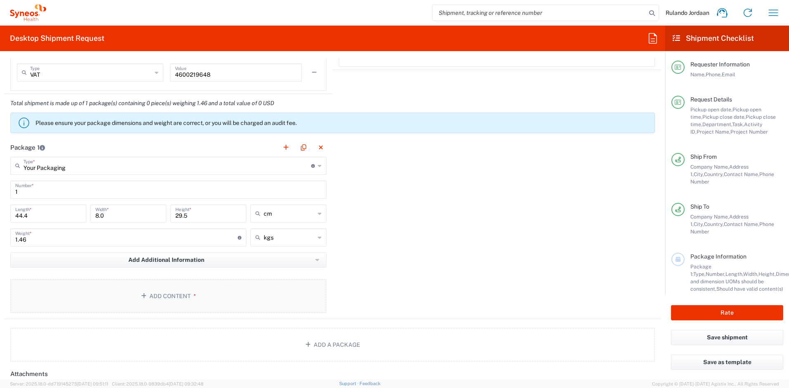
click at [130, 310] on button "Add Content *" at bounding box center [168, 296] width 316 height 34
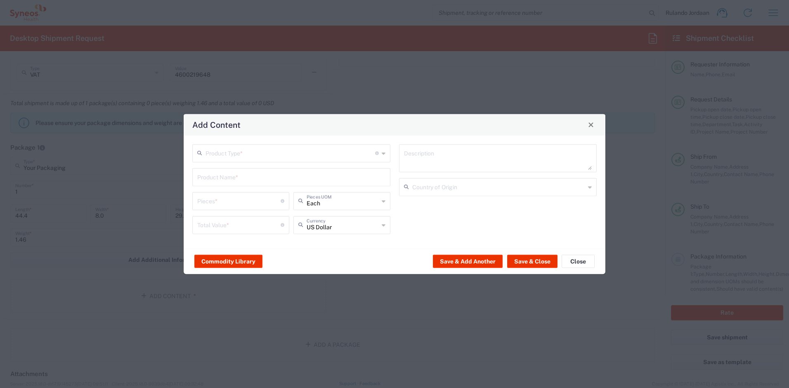
drag, startPoint x: 284, startPoint y: 151, endPoint x: 263, endPoint y: 156, distance: 20.7
click at [284, 151] on input "text" at bounding box center [291, 152] width 170 height 14
click at [225, 186] on span "General Commodity" at bounding box center [291, 184] width 196 height 13
type input "General Commodity"
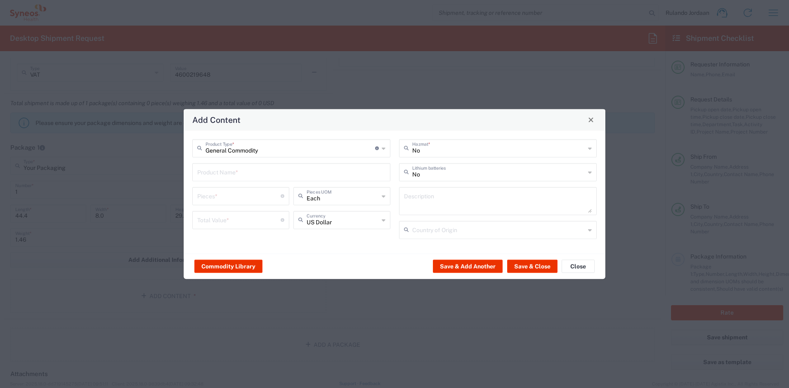
click at [227, 170] on input "text" at bounding box center [291, 171] width 188 height 14
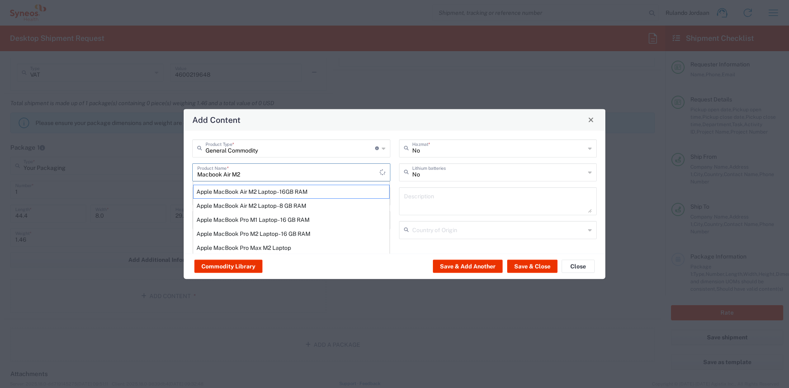
click at [338, 134] on div "General Commodity Product Type * Document: Paper document generated internally …" at bounding box center [395, 191] width 422 height 123
click at [413, 272] on div "Commodity Library Save & Add Another Save & Close Close" at bounding box center [395, 266] width 422 height 26
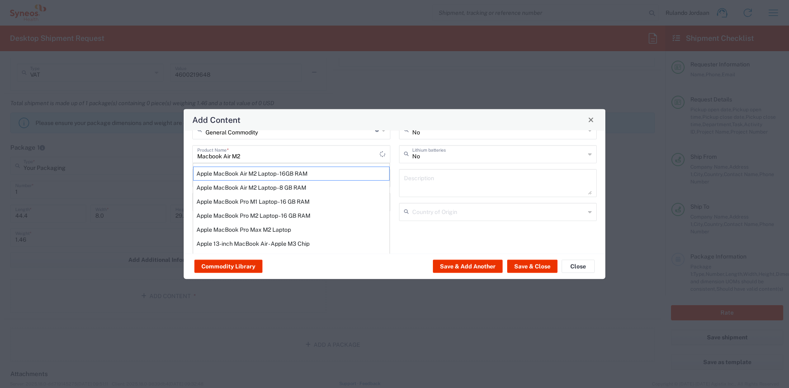
scroll to position [61, 0]
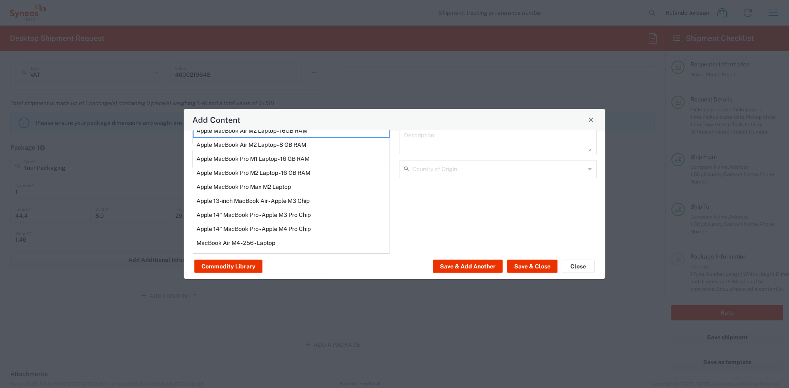
click at [418, 216] on div "General Commodity Product Type * Document: Paper document generated internally …" at bounding box center [395, 191] width 422 height 123
click at [419, 216] on div "General Commodity Product Type * Document: Paper document generated internally …" at bounding box center [395, 191] width 422 height 123
click at [286, 174] on div "Apple MacBook Pro M2 Laptop - 16 GB RAM" at bounding box center [291, 173] width 196 height 14
type input "Apple MacBook Pro M2 Laptop - 16 GB RAM"
type input "1"
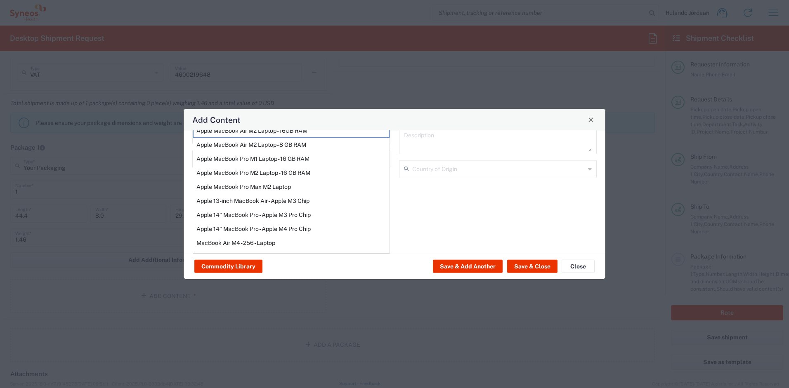
type textarea "M2 Pro - 12-core CPU - 19-core GPU - 16 GB RAM - 512 GB SSD"
type input "[GEOGRAPHIC_DATA]"
type input "Yes"
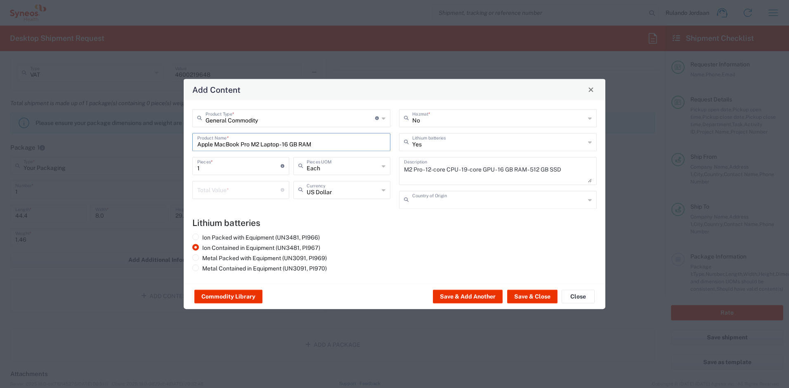
click at [454, 196] on input "text" at bounding box center [498, 199] width 173 height 14
click at [466, 218] on span "[GEOGRAPHIC_DATA]" at bounding box center [498, 217] width 196 height 13
type input "[GEOGRAPHIC_DATA]"
click at [433, 136] on input "text" at bounding box center [498, 141] width 173 height 14
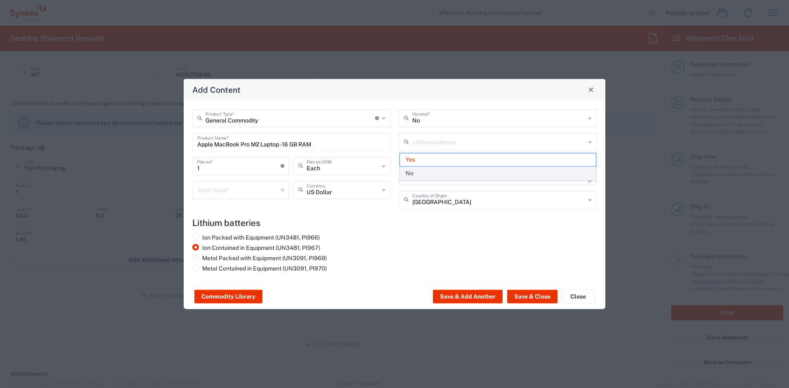
click at [413, 168] on span "No" at bounding box center [498, 173] width 196 height 13
type input "No"
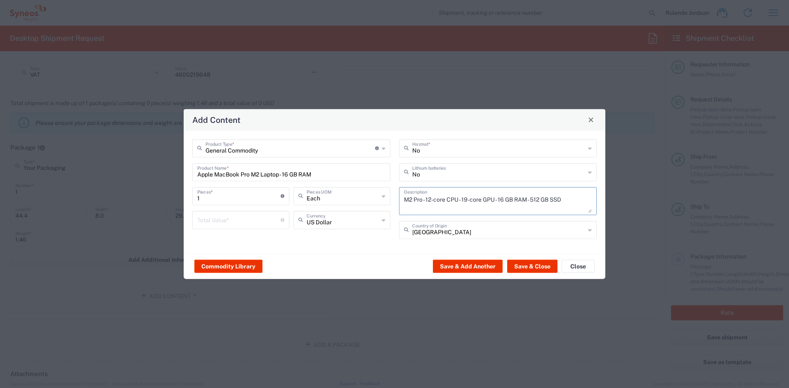
drag, startPoint x: 553, startPoint y: 195, endPoint x: 376, endPoint y: 194, distance: 177.9
click at [376, 194] on div "General Commodity Product Type * Document: Paper document generated internally …" at bounding box center [394, 192] width 413 height 106
click at [338, 251] on div "General Commodity Product Type * Document: Paper document generated internally …" at bounding box center [395, 191] width 422 height 123
click at [208, 218] on input "number" at bounding box center [238, 219] width 83 height 14
type input "20000"
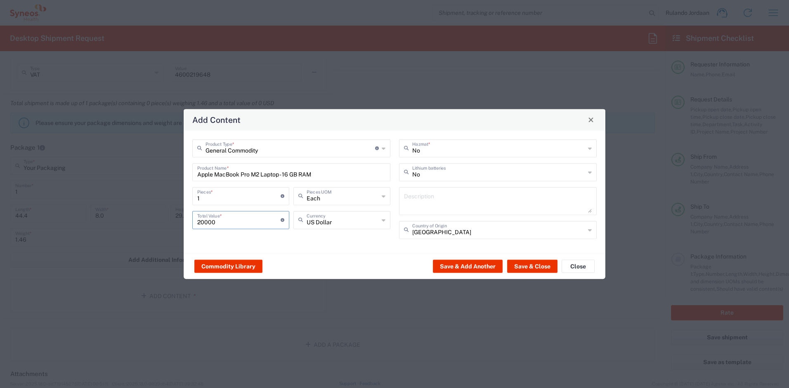
drag, startPoint x: 291, startPoint y: 244, endPoint x: 307, endPoint y: 232, distance: 19.9
click at [291, 245] on div "General Commodity Product Type * Document: Paper document generated internally …" at bounding box center [291, 192] width 207 height 106
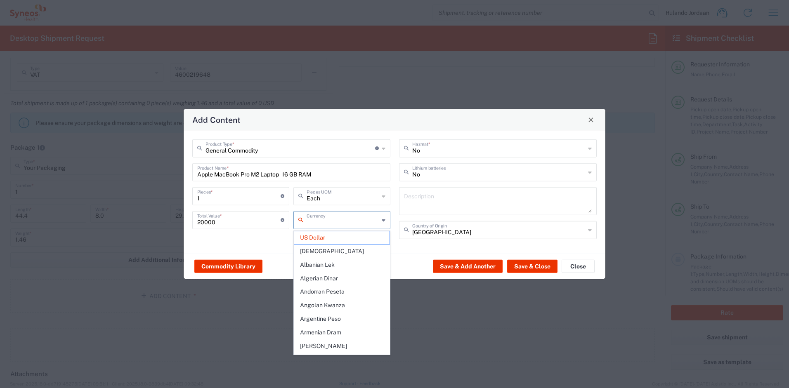
click at [312, 222] on input "text" at bounding box center [343, 219] width 72 height 14
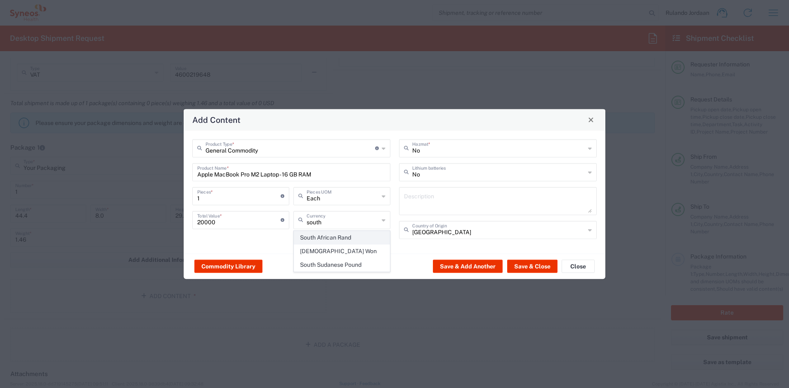
click at [341, 239] on span "South African Rand" at bounding box center [341, 238] width 95 height 13
type input "South African Rand"
click at [341, 250] on div "General Commodity Product Type * Document: Paper document generated internally …" at bounding box center [395, 191] width 422 height 123
drag, startPoint x: 324, startPoint y: 174, endPoint x: 263, endPoint y: 174, distance: 60.3
click at [263, 174] on input "Apple MacBook Pro M2 Laptop - 16 GB RAM" at bounding box center [291, 171] width 188 height 14
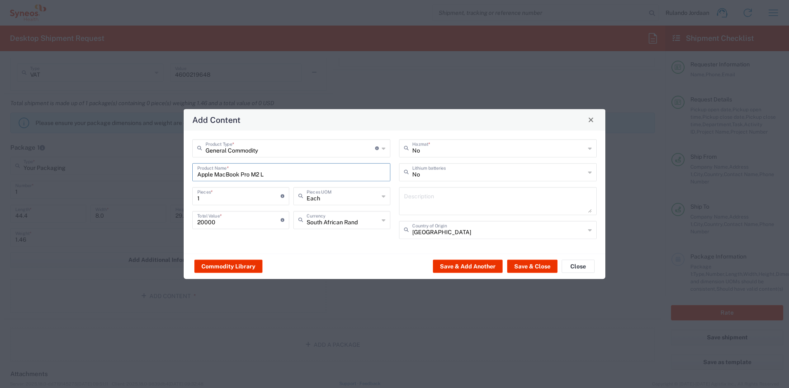
click at [251, 174] on input "Apple MacBook Pro M2 L" at bounding box center [291, 171] width 188 height 14
click at [260, 174] on input "Apple MacBook M2 L" at bounding box center [291, 171] width 188 height 14
type input "Apple MacBook M2"
click at [369, 256] on div "Commodity Library Save & Add Another Save & Close Close" at bounding box center [395, 266] width 422 height 26
click at [536, 266] on button "Save & Close" at bounding box center [532, 266] width 50 height 13
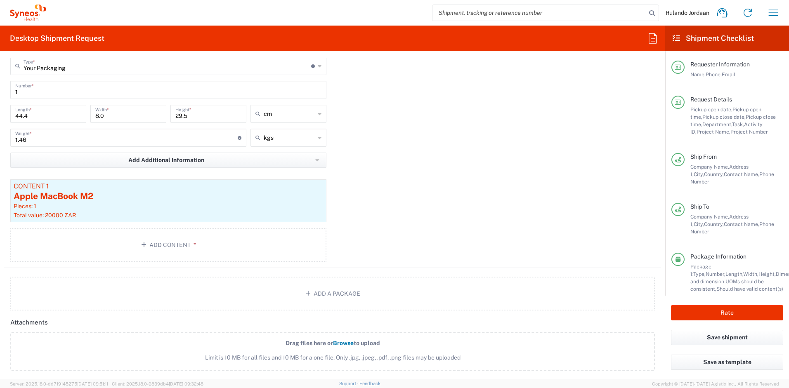
scroll to position [558, 0]
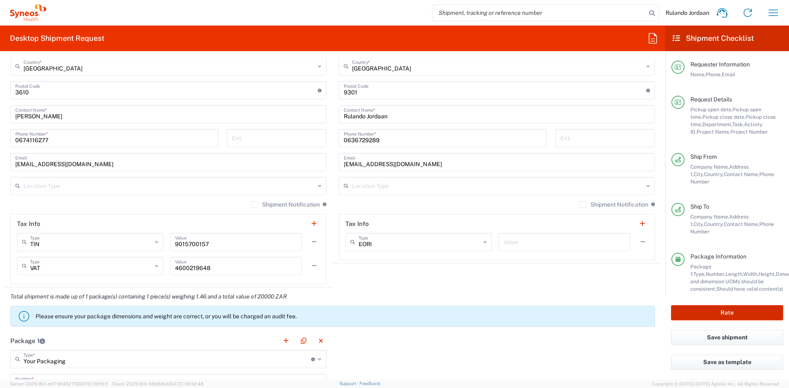
click at [714, 312] on button "Rate" at bounding box center [727, 312] width 112 height 15
type input "4510 DEPARTMENTAL EXPENSE"
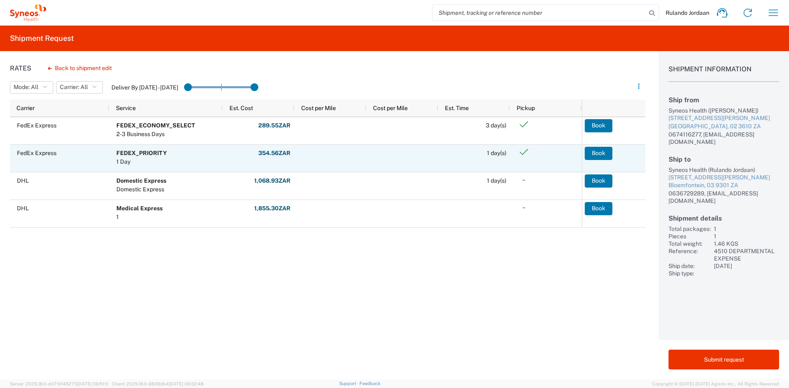
click at [596, 153] on button "Book" at bounding box center [599, 153] width 28 height 13
